Goal: Feedback & Contribution: Submit feedback/report problem

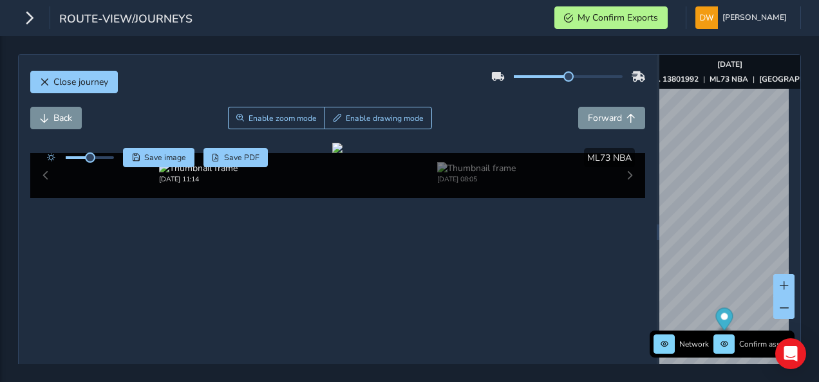
scroll to position [120, 0]
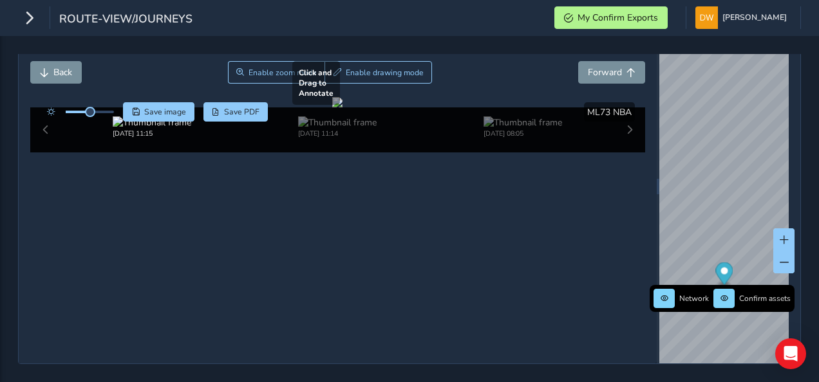
scroll to position [55, 0]
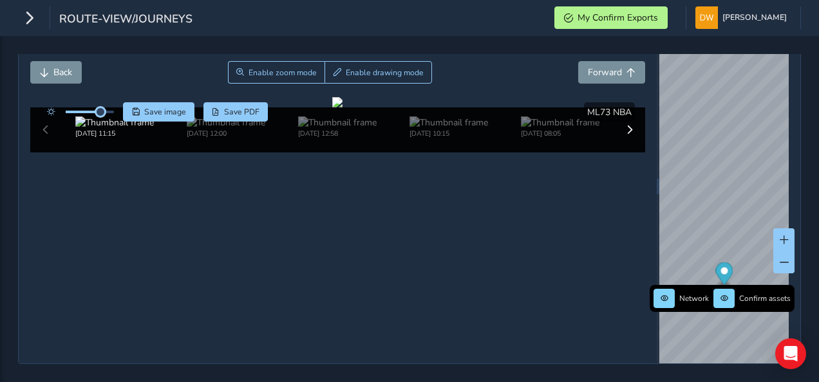
drag, startPoint x: 93, startPoint y: 102, endPoint x: 100, endPoint y: 107, distance: 9.7
click at [100, 107] on div at bounding box center [78, 111] width 74 height 19
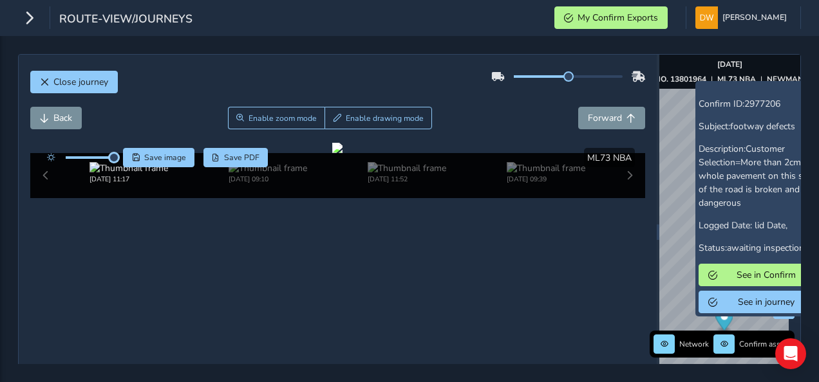
scroll to position [64, 0]
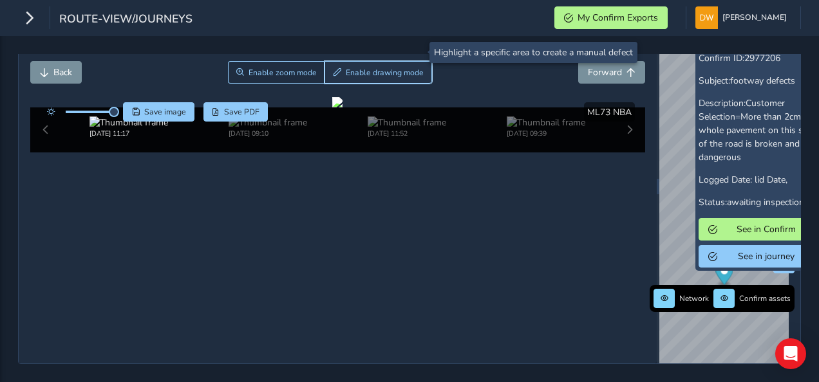
click at [348, 61] on button "Enable drawing mode" at bounding box center [377, 72] width 107 height 23
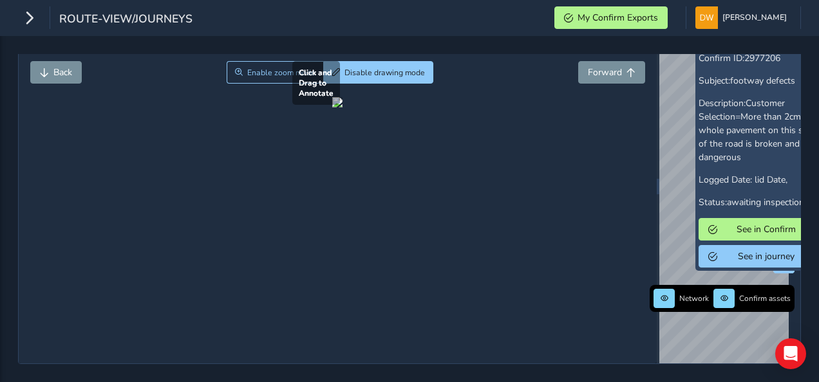
drag, startPoint x: 323, startPoint y: 261, endPoint x: 425, endPoint y: 340, distance: 129.0
click at [342, 107] on div at bounding box center [337, 102] width 10 height 10
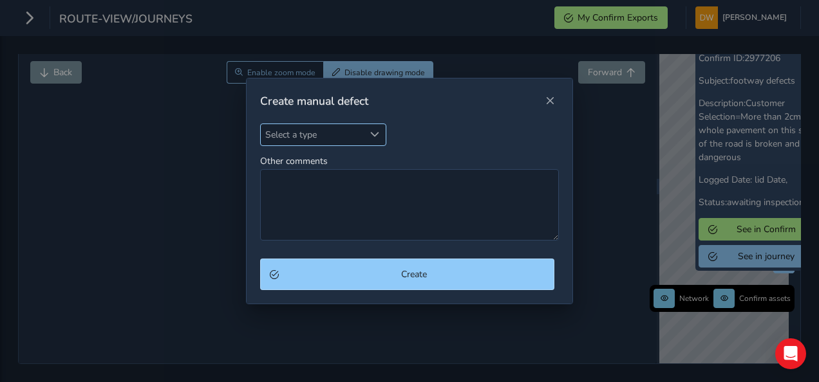
click at [378, 141] on div "Select a type" at bounding box center [374, 134] width 21 height 21
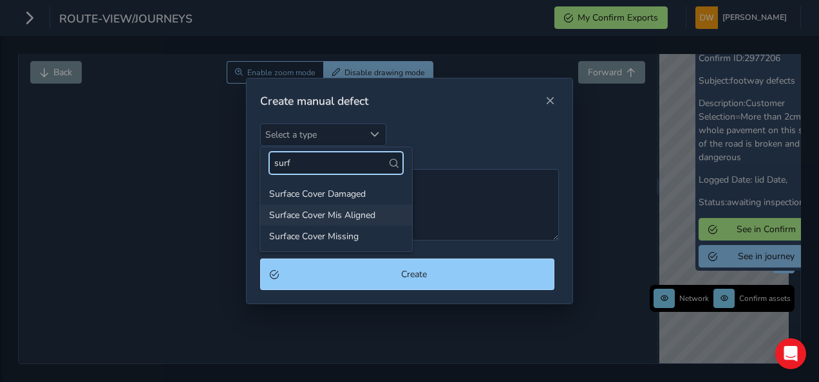
type input "surf"
click at [348, 213] on li "Surface Cover Mis Aligned" at bounding box center [336, 215] width 152 height 21
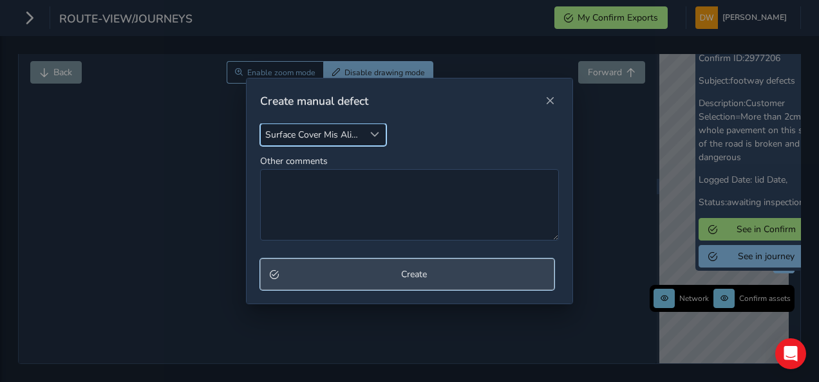
click at [380, 264] on button "Create" at bounding box center [407, 275] width 295 height 32
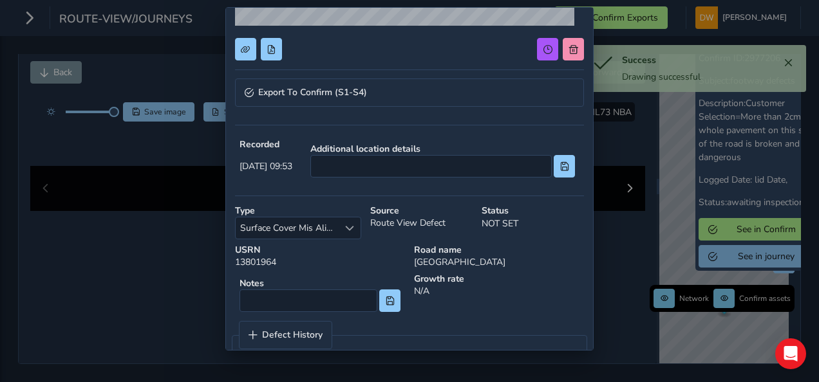
scroll to position [247, 0]
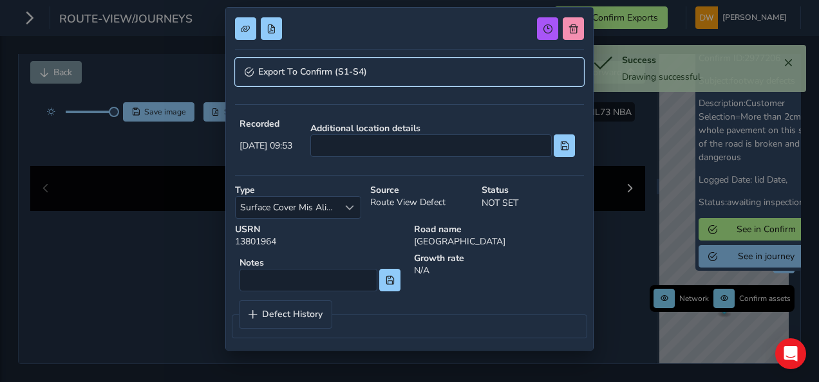
click at [380, 77] on link "Export To Confirm (S1-S4)" at bounding box center [409, 72] width 349 height 28
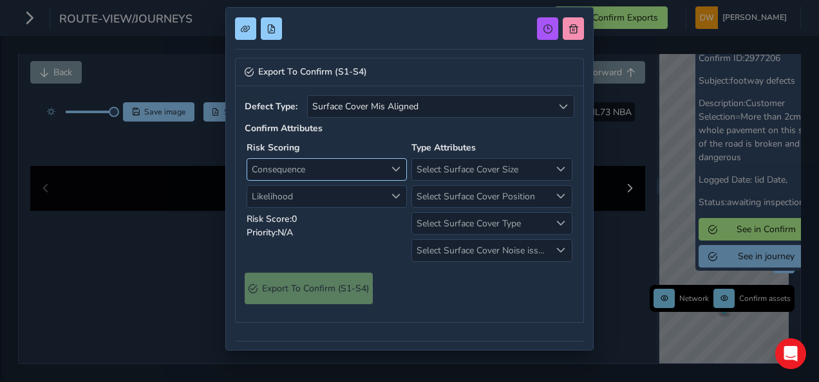
click at [375, 165] on span "Consequence" at bounding box center [316, 169] width 138 height 21
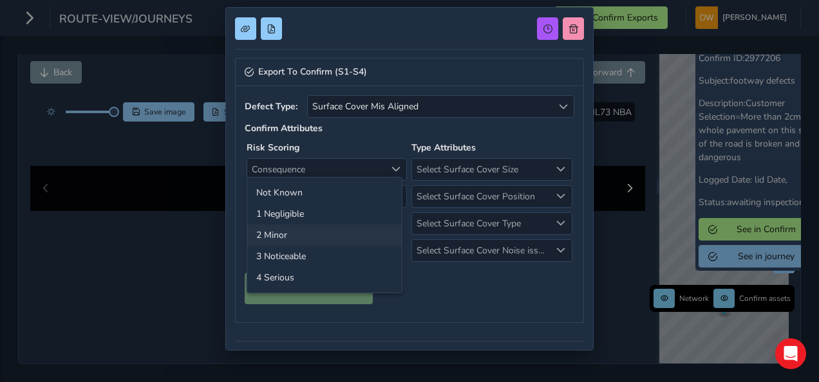
click at [370, 225] on li "2 Minor" at bounding box center [324, 235] width 154 height 21
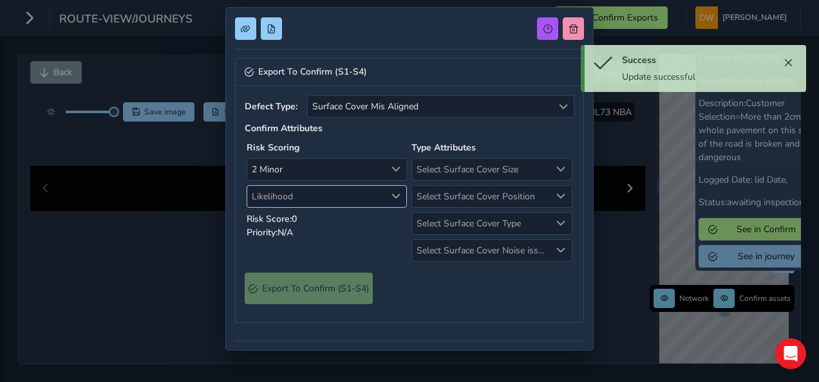
click at [361, 188] on span "Likelihood" at bounding box center [316, 196] width 138 height 21
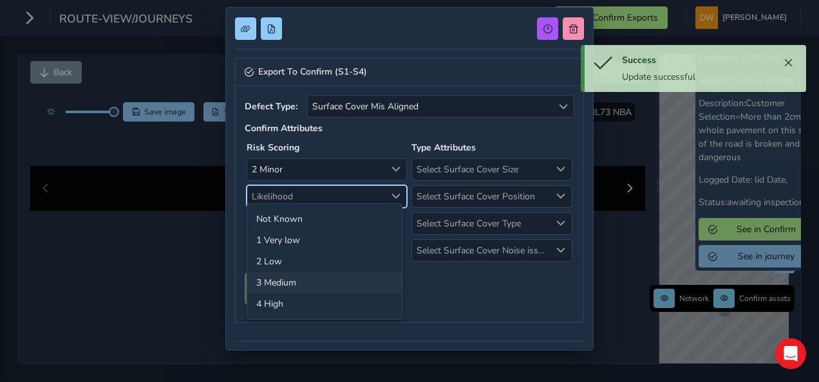
click at [367, 273] on li "3 Medium" at bounding box center [324, 282] width 154 height 21
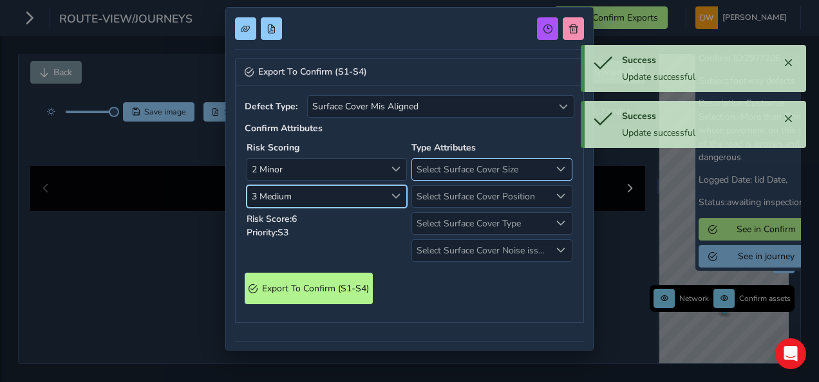
click at [431, 163] on span "Select Surface Cover Size" at bounding box center [481, 169] width 138 height 21
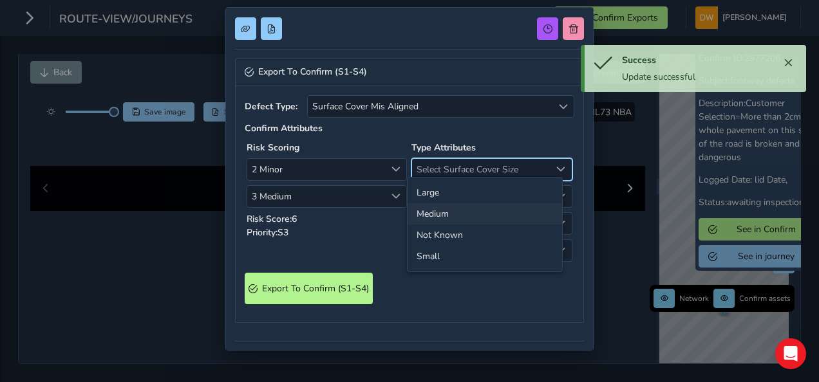
click at [440, 214] on li "Medium" at bounding box center [484, 213] width 154 height 21
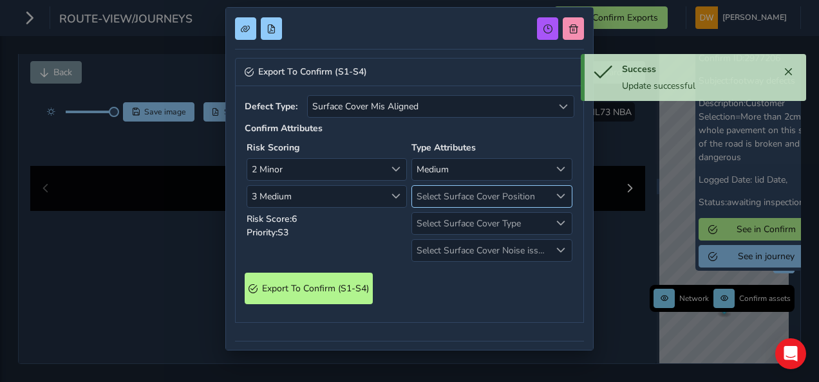
click at [445, 197] on span "Select Surface Cover Position" at bounding box center [481, 196] width 138 height 21
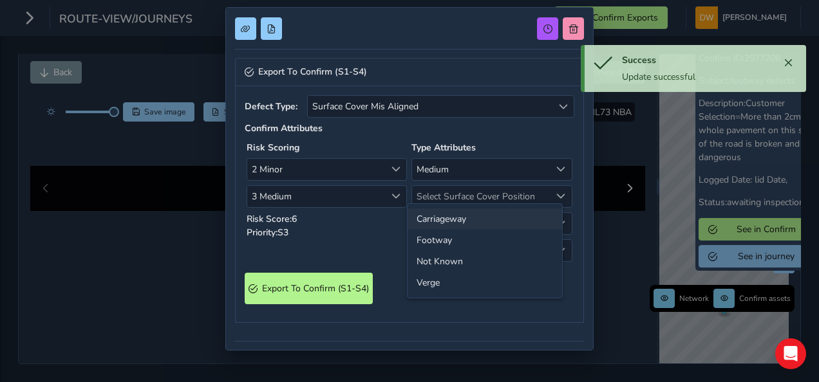
click at [445, 220] on li "Carriageway" at bounding box center [484, 219] width 154 height 21
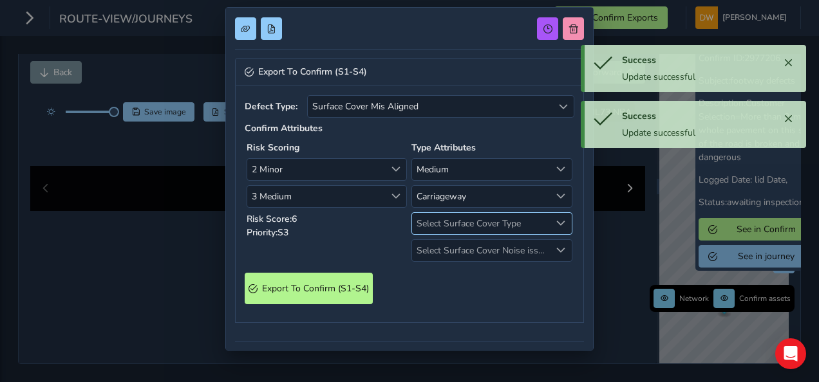
click at [445, 220] on span "Select Surface Cover Type" at bounding box center [481, 223] width 138 height 21
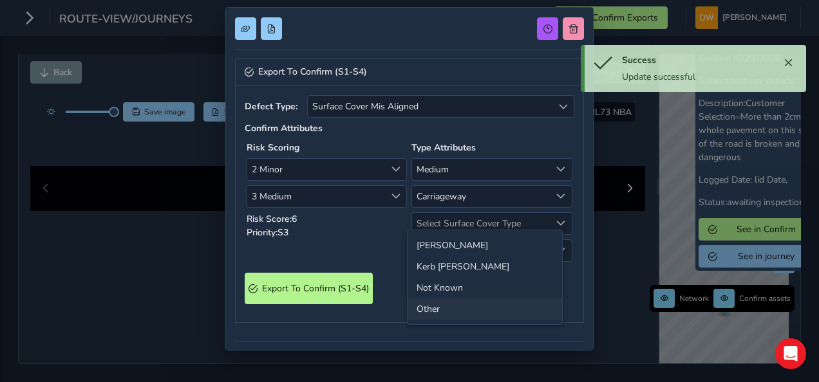
click at [453, 304] on li "Other" at bounding box center [484, 309] width 154 height 21
click at [454, 251] on span "Select Surface Cover Noise issue" at bounding box center [481, 250] width 138 height 21
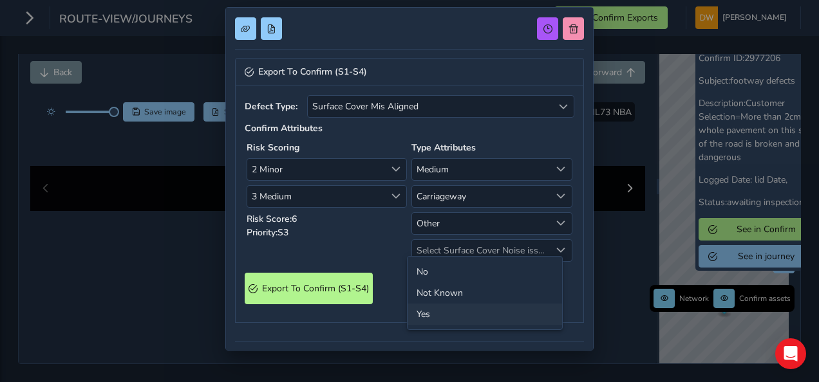
click at [454, 313] on li "Yes" at bounding box center [484, 314] width 154 height 21
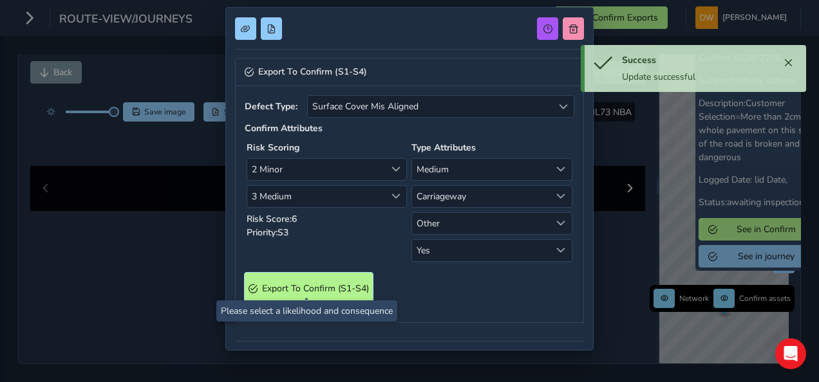
click at [349, 274] on S4\) "Export To Confirm (S1-S4)" at bounding box center [309, 289] width 128 height 32
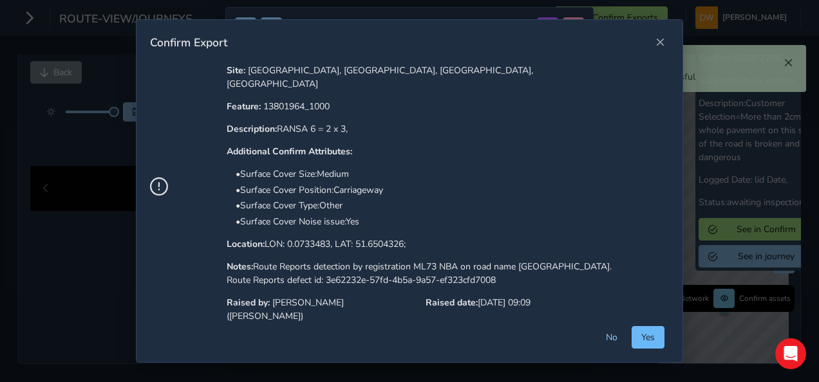
click at [644, 331] on button "Yes" at bounding box center [647, 337] width 33 height 23
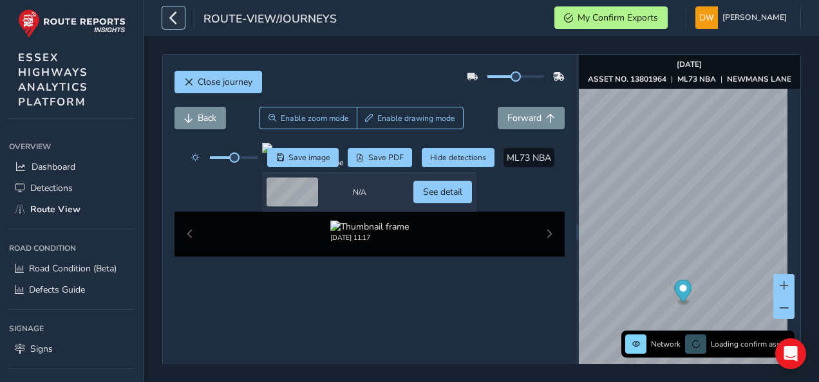
click at [170, 17] on icon "button" at bounding box center [174, 17] width 14 height 23
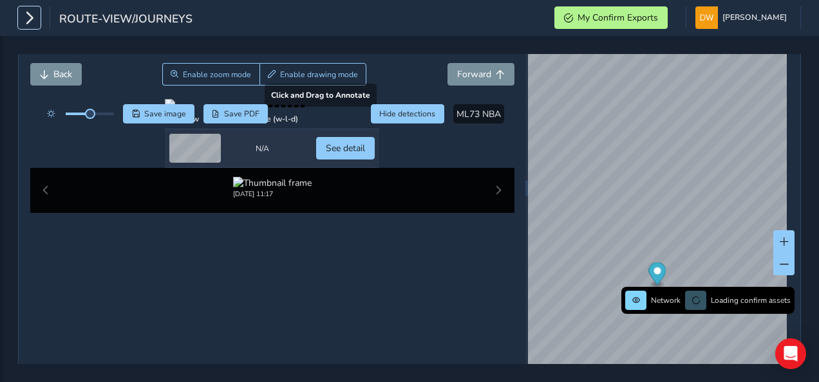
scroll to position [64, 0]
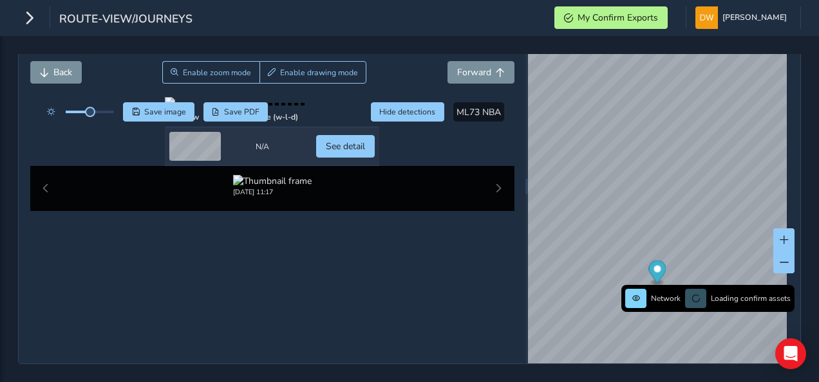
click at [518, 194] on div "Close journey Back Enable zoom mode Enable drawing mode Forward Click and Drag …" at bounding box center [272, 186] width 507 height 355
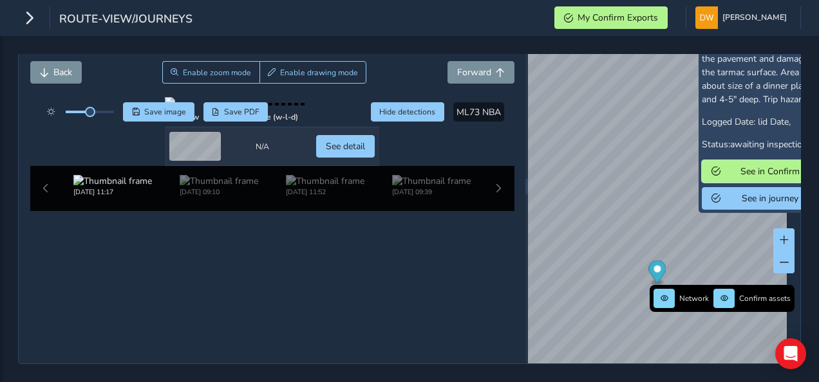
click at [732, 165] on span "See in Confirm" at bounding box center [769, 171] width 89 height 12
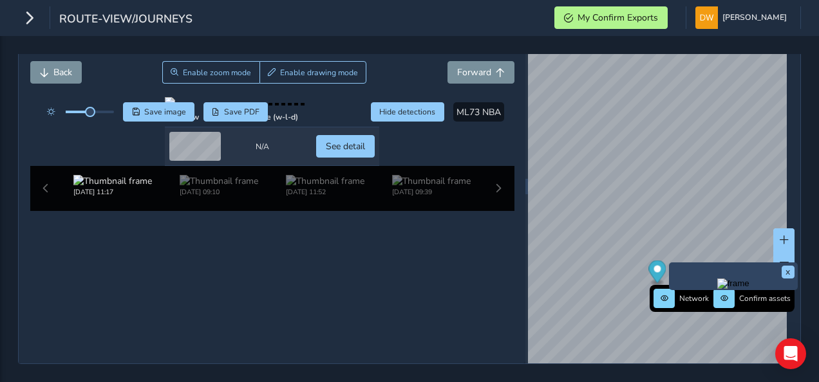
click at [717, 279] on img "Preview frame" at bounding box center [733, 284] width 32 height 10
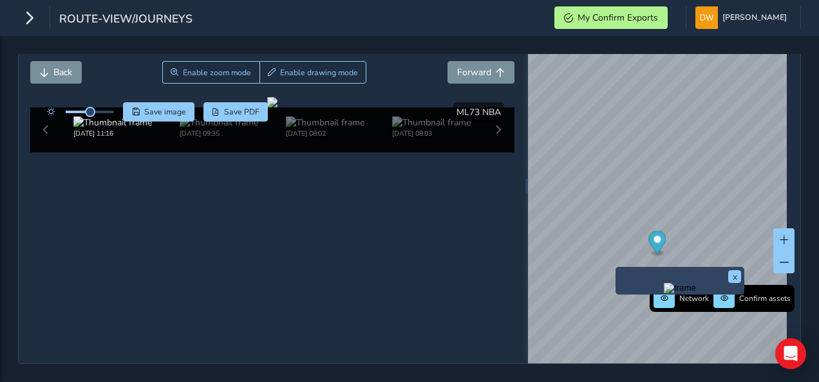
click at [664, 283] on img "Preview frame" at bounding box center [680, 288] width 32 height 10
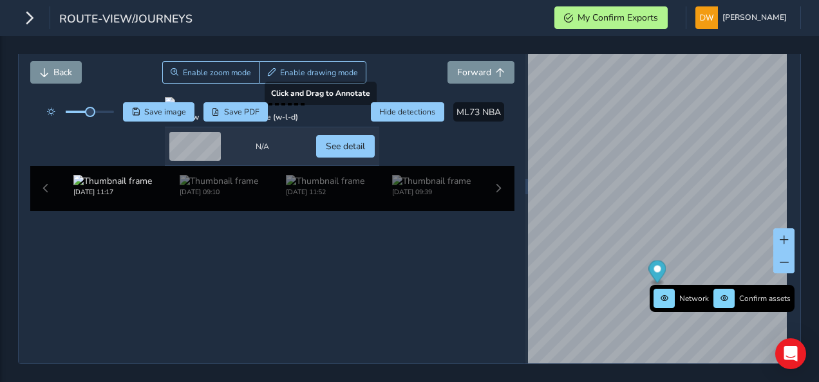
scroll to position [129, 0]
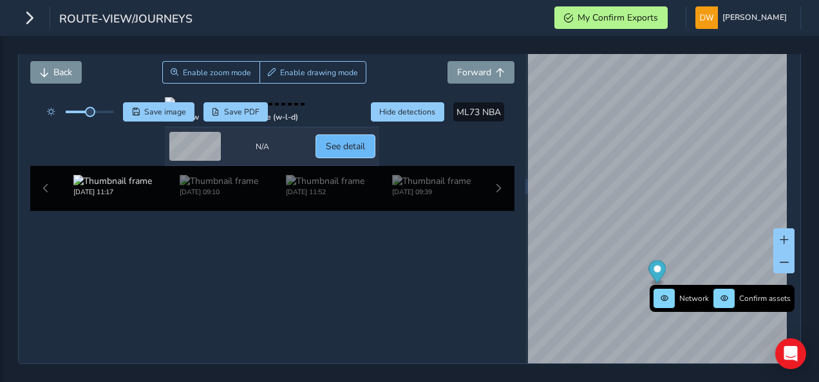
click at [365, 153] on span "See detail" at bounding box center [345, 146] width 39 height 12
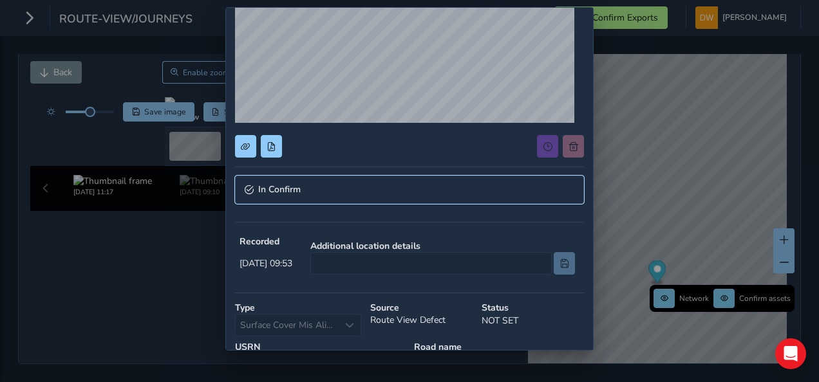
click at [390, 193] on link "In Confirm" at bounding box center [409, 190] width 349 height 28
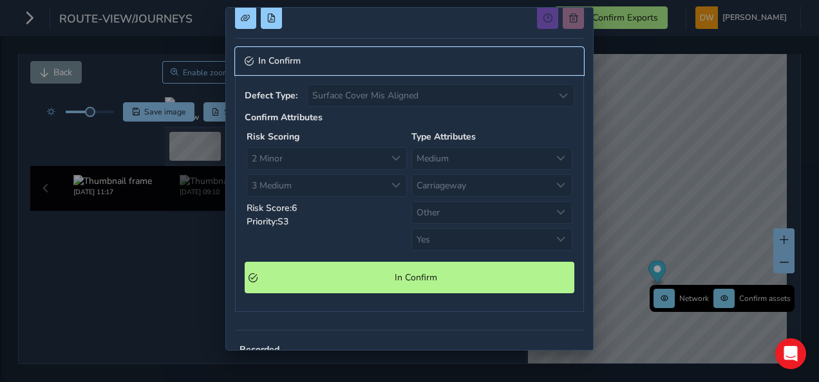
scroll to position [322, 0]
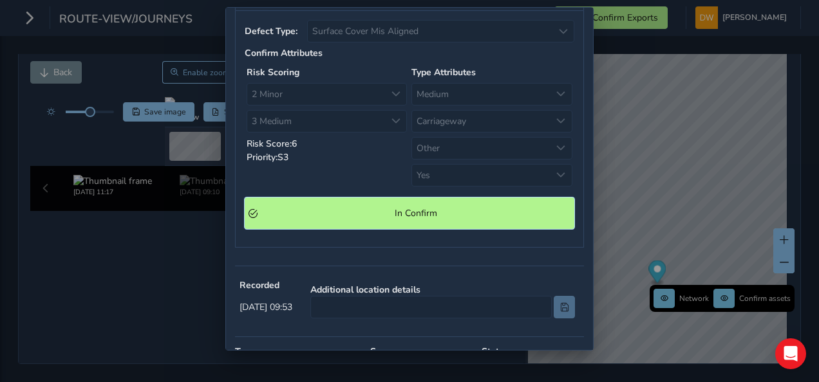
click at [404, 207] on span "In Confirm" at bounding box center [416, 213] width 308 height 12
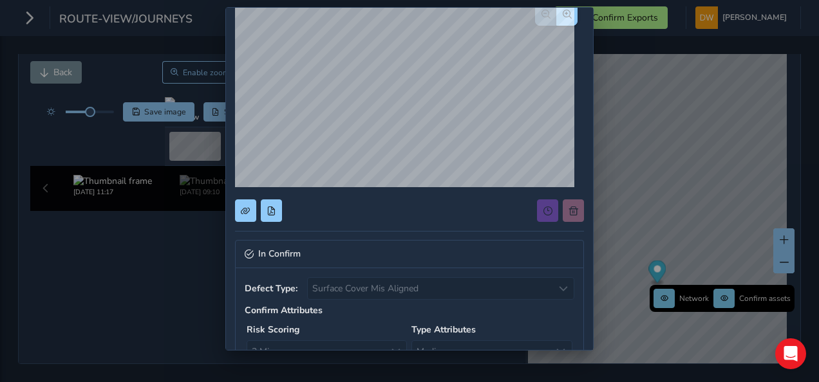
scroll to position [0, 0]
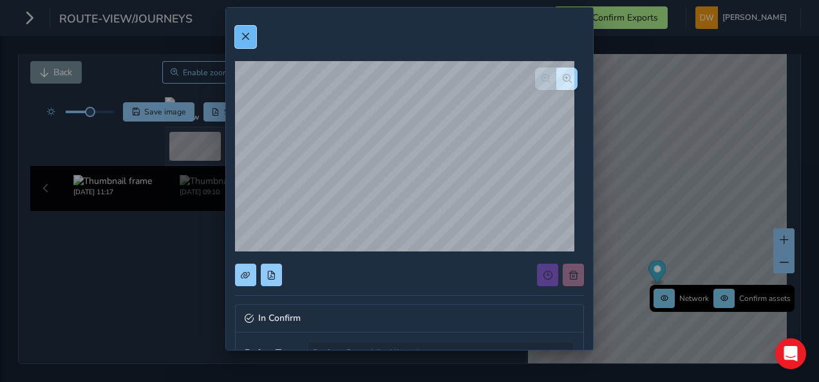
click at [243, 36] on span at bounding box center [245, 36] width 9 height 9
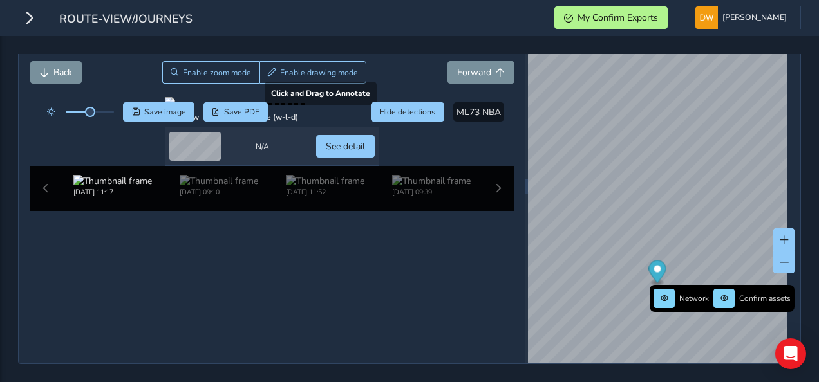
scroll to position [64, 0]
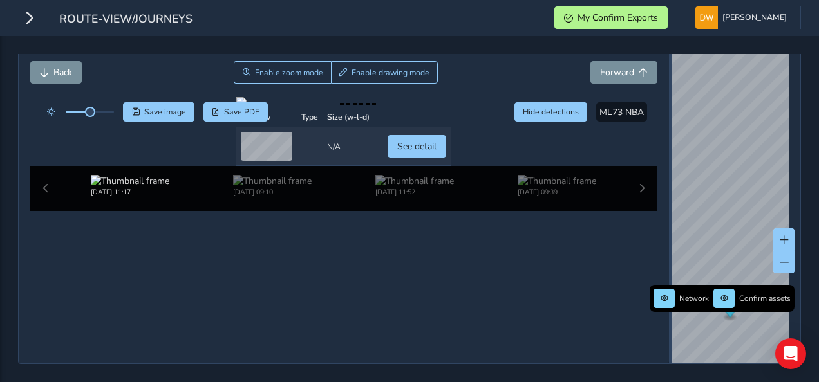
drag, startPoint x: 519, startPoint y: 226, endPoint x: 660, endPoint y: 251, distance: 143.8
click at [669, 251] on div at bounding box center [670, 186] width 3 height 355
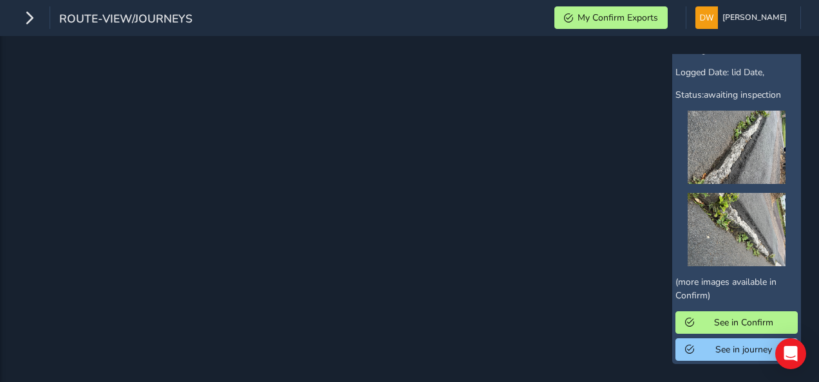
scroll to position [378, 0]
click at [720, 317] on span "See in Confirm" at bounding box center [742, 323] width 89 height 12
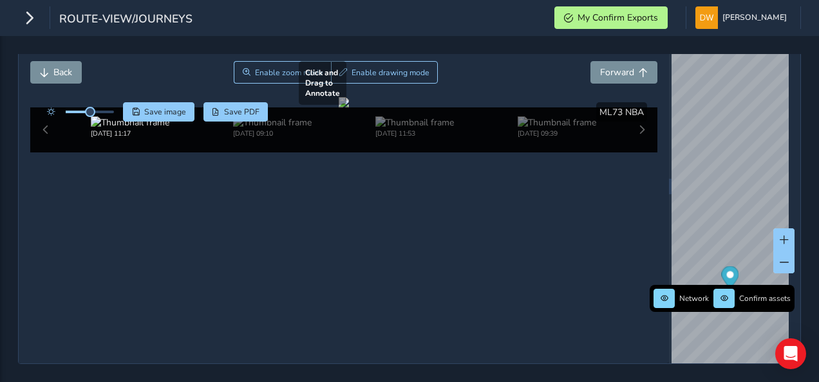
scroll to position [77, 0]
